Goal: Task Accomplishment & Management: Manage account settings

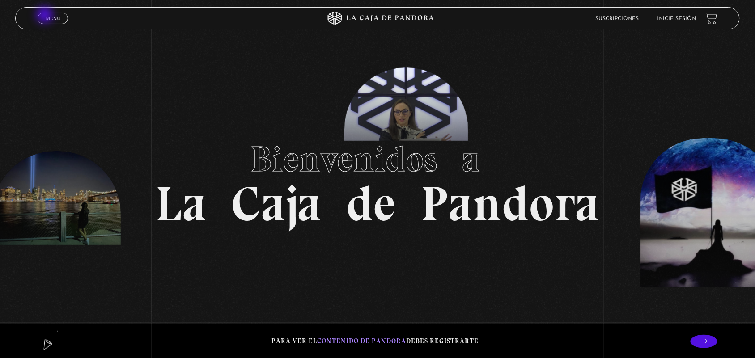
click at [46, 17] on span "Menu" at bounding box center [53, 18] width 15 height 5
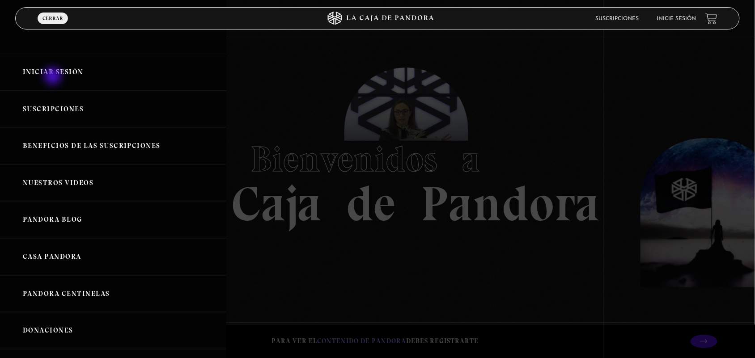
click at [54, 77] on link "Iniciar Sesión" at bounding box center [113, 72] width 226 height 37
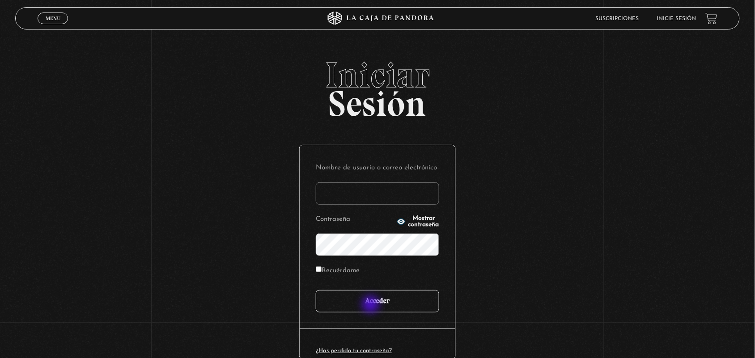
type input "ANGE-LU"
click at [369, 304] on input "Acceder" at bounding box center [377, 301] width 123 height 22
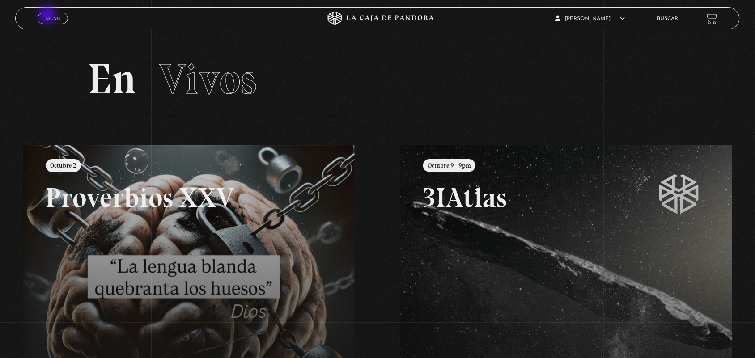
click at [48, 16] on span "Menu" at bounding box center [53, 18] width 15 height 5
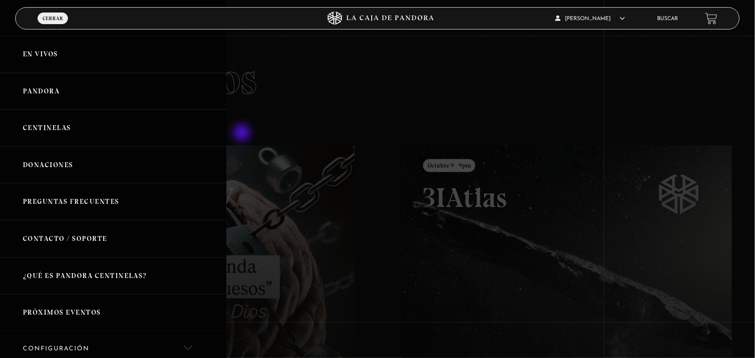
click at [243, 134] on div at bounding box center [377, 179] width 755 height 358
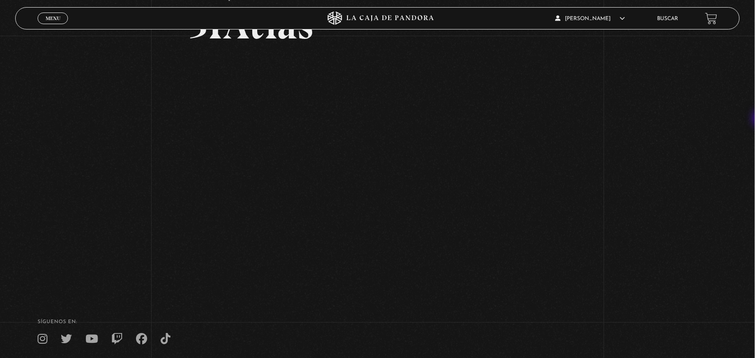
scroll to position [86, 0]
click at [678, 16] on link "Buscar" at bounding box center [667, 18] width 21 height 5
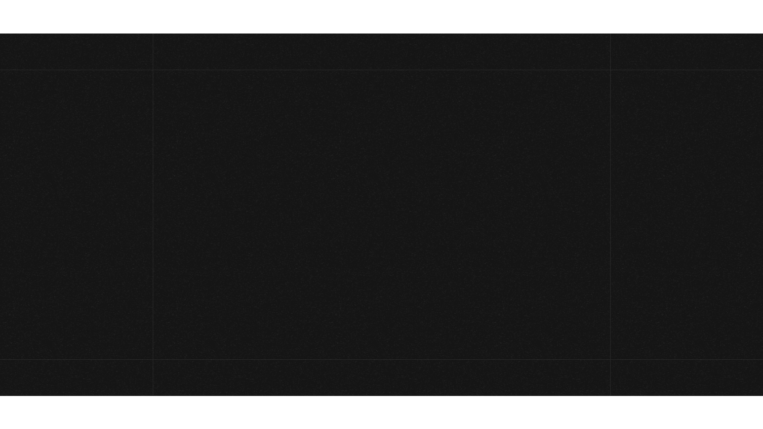
scroll to position [79, 0]
